Goal: Find specific page/section: Find specific page/section

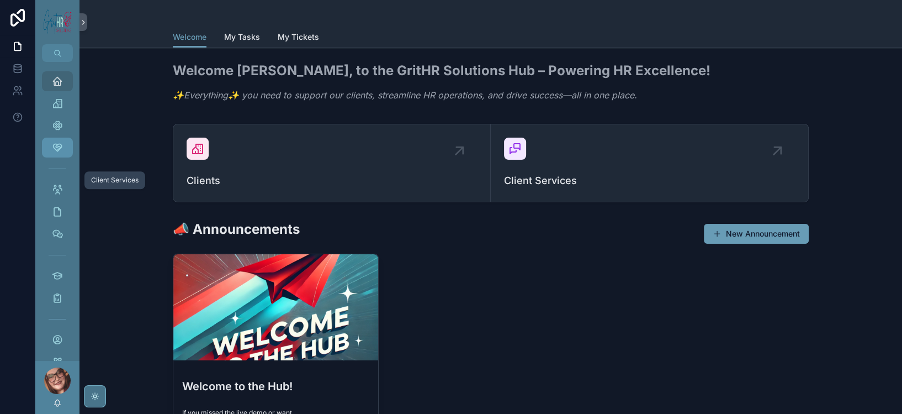
click at [73, 157] on link "Client Services" at bounding box center [57, 148] width 31 height 20
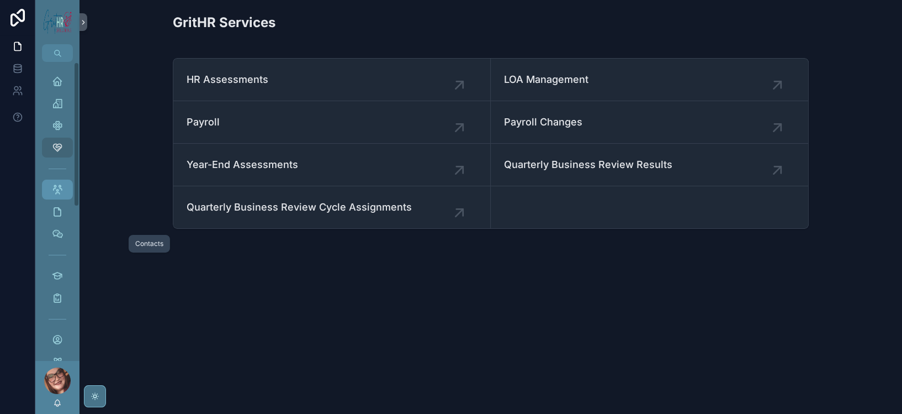
click at [63, 195] on icon "scrollable content" at bounding box center [57, 189] width 11 height 11
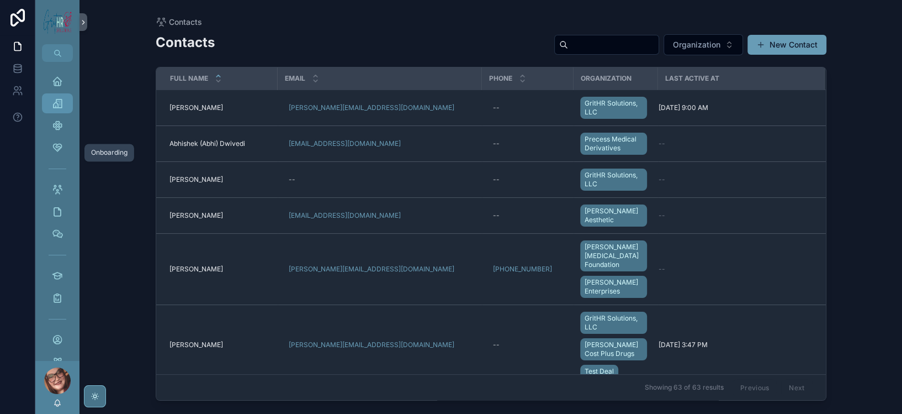
click at [63, 109] on icon "scrollable content" at bounding box center [57, 103] width 11 height 11
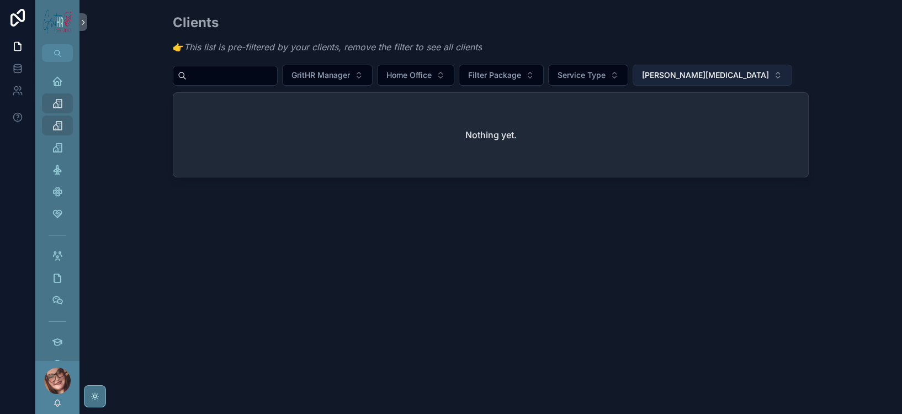
click at [769, 81] on span "[PERSON_NAME][MEDICAL_DATA]" at bounding box center [705, 75] width 127 height 11
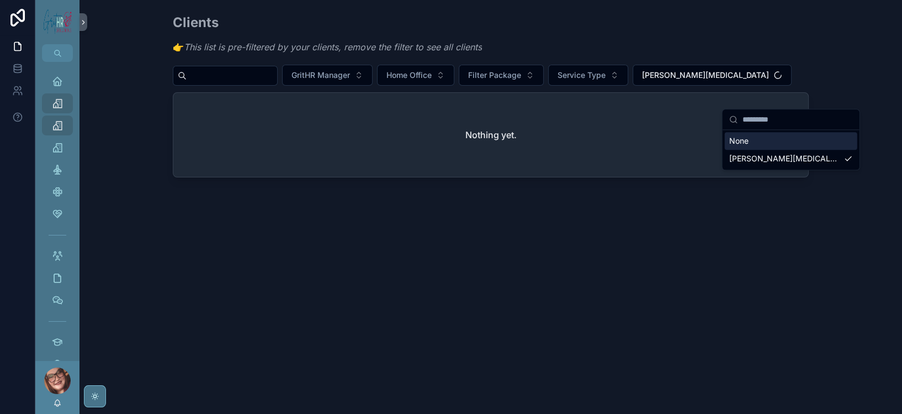
click at [738, 150] on div "None" at bounding box center [791, 141] width 133 height 18
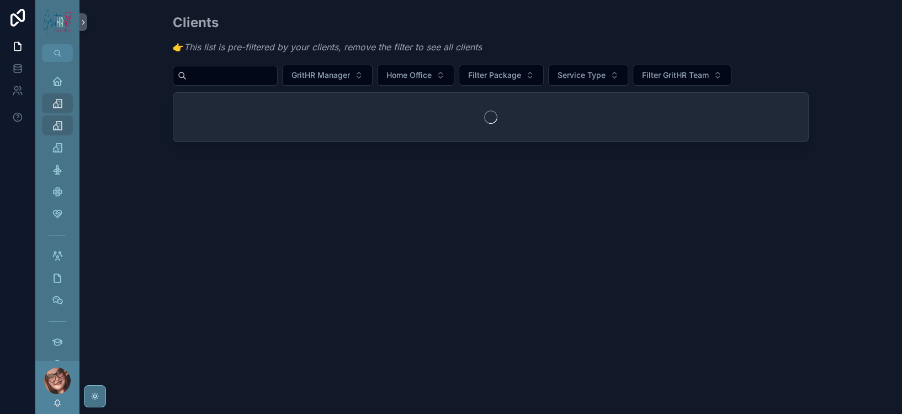
click at [209, 83] on input "scrollable content" at bounding box center [232, 75] width 91 height 15
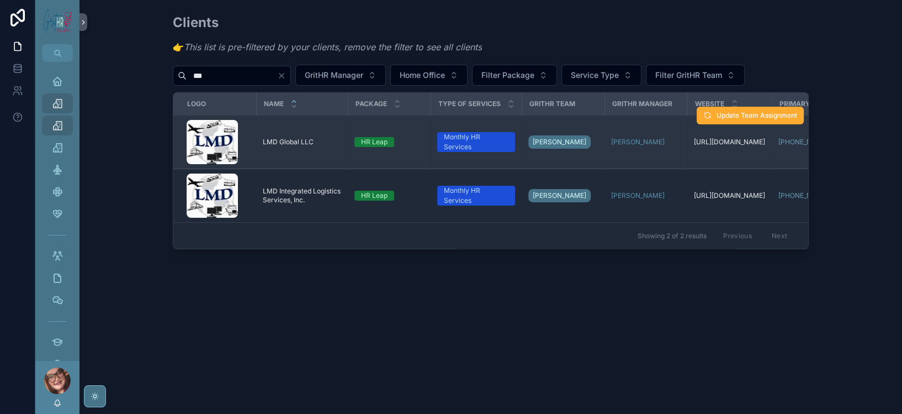
type input "***"
click at [263, 146] on span "LMD Global LLC" at bounding box center [288, 142] width 51 height 9
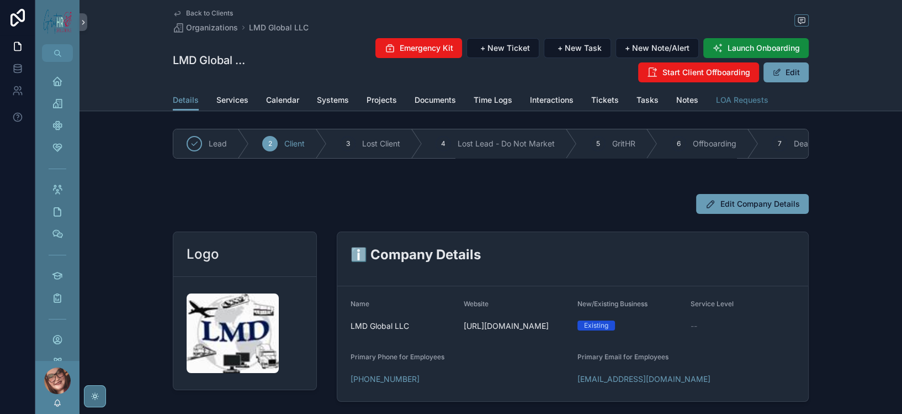
click at [769, 105] on span "LOA Requests" at bounding box center [742, 99] width 52 height 11
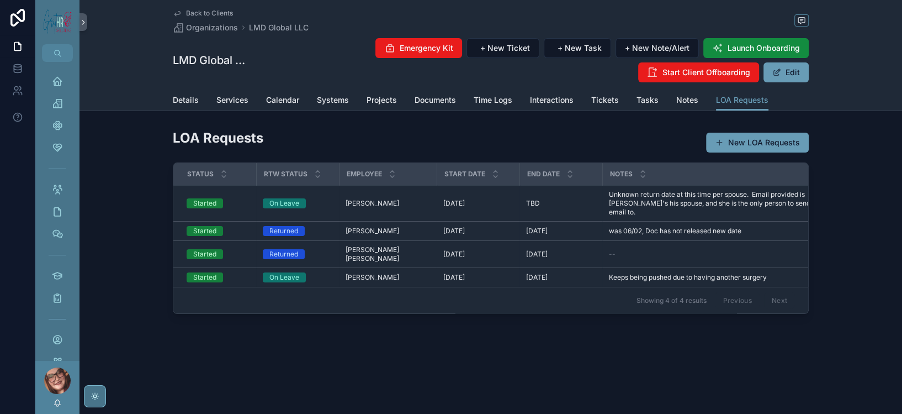
click at [186, 13] on span "Back to Clients" at bounding box center [209, 13] width 47 height 9
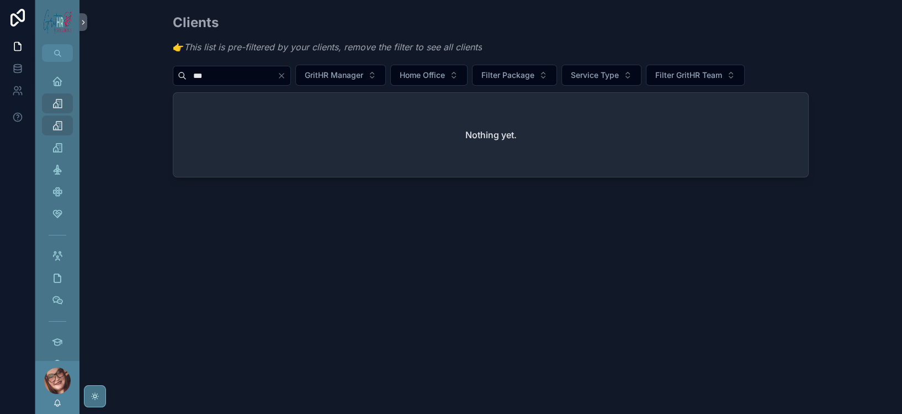
click at [284, 78] on icon "Clear" at bounding box center [281, 75] width 4 height 4
click at [219, 84] on div "scrollable content" at bounding box center [225, 76] width 105 height 20
click at [216, 83] on input "scrollable content" at bounding box center [232, 75] width 91 height 15
click at [66, 112] on div "Organizations" at bounding box center [58, 103] width 18 height 18
click at [706, 81] on span "[PERSON_NAME]" at bounding box center [674, 75] width 64 height 11
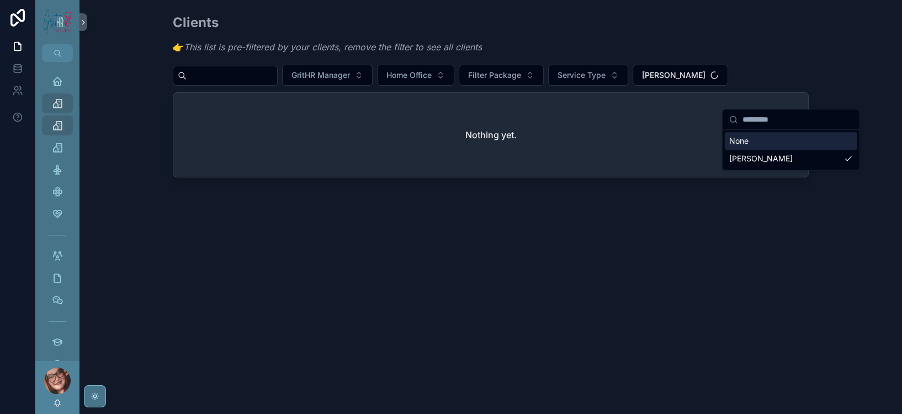
click at [764, 145] on div "None" at bounding box center [791, 141] width 133 height 18
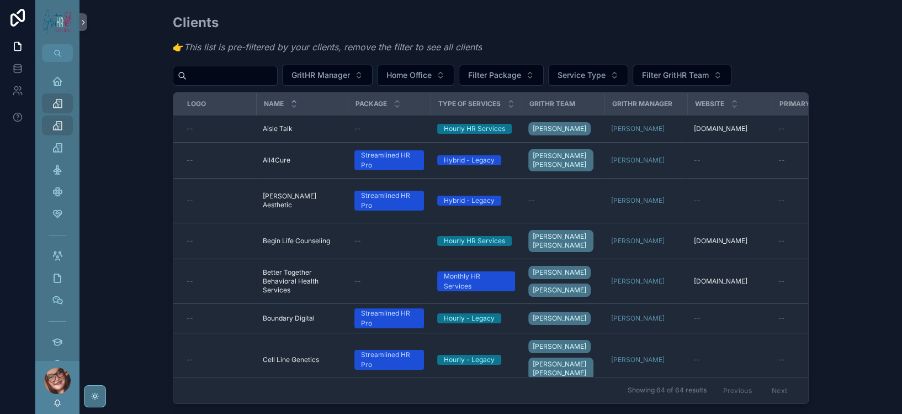
click at [205, 83] on input "scrollable content" at bounding box center [232, 75] width 91 height 15
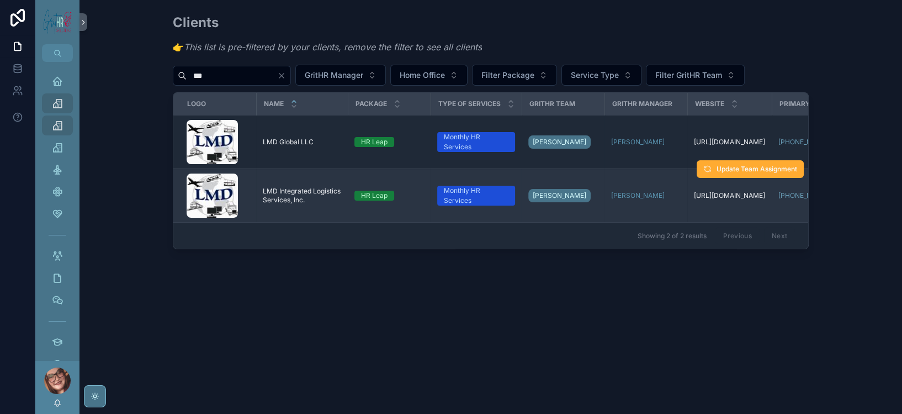
type input "***"
click at [263, 204] on span "LMD Integrated Logistics Services, Inc." at bounding box center [302, 196] width 78 height 18
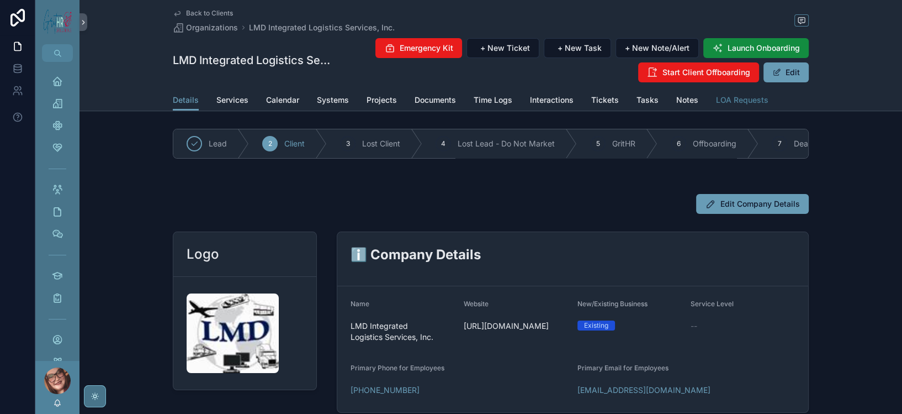
click at [769, 105] on span "LOA Requests" at bounding box center [742, 99] width 52 height 11
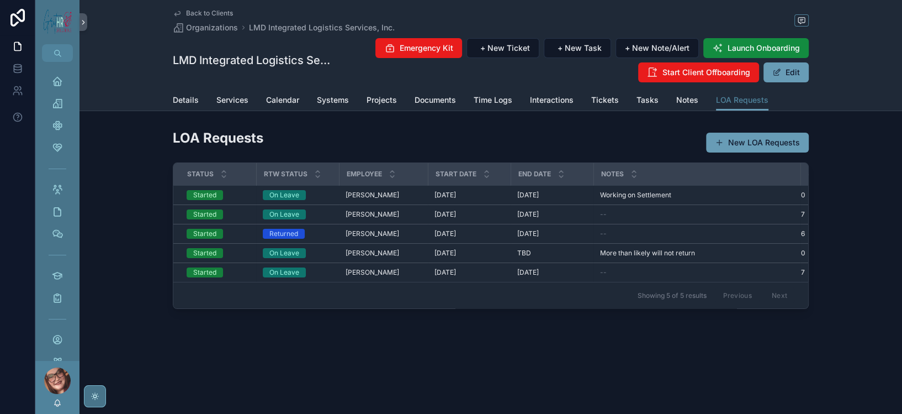
scroll to position [68, 0]
